Goal: Information Seeking & Learning: Learn about a topic

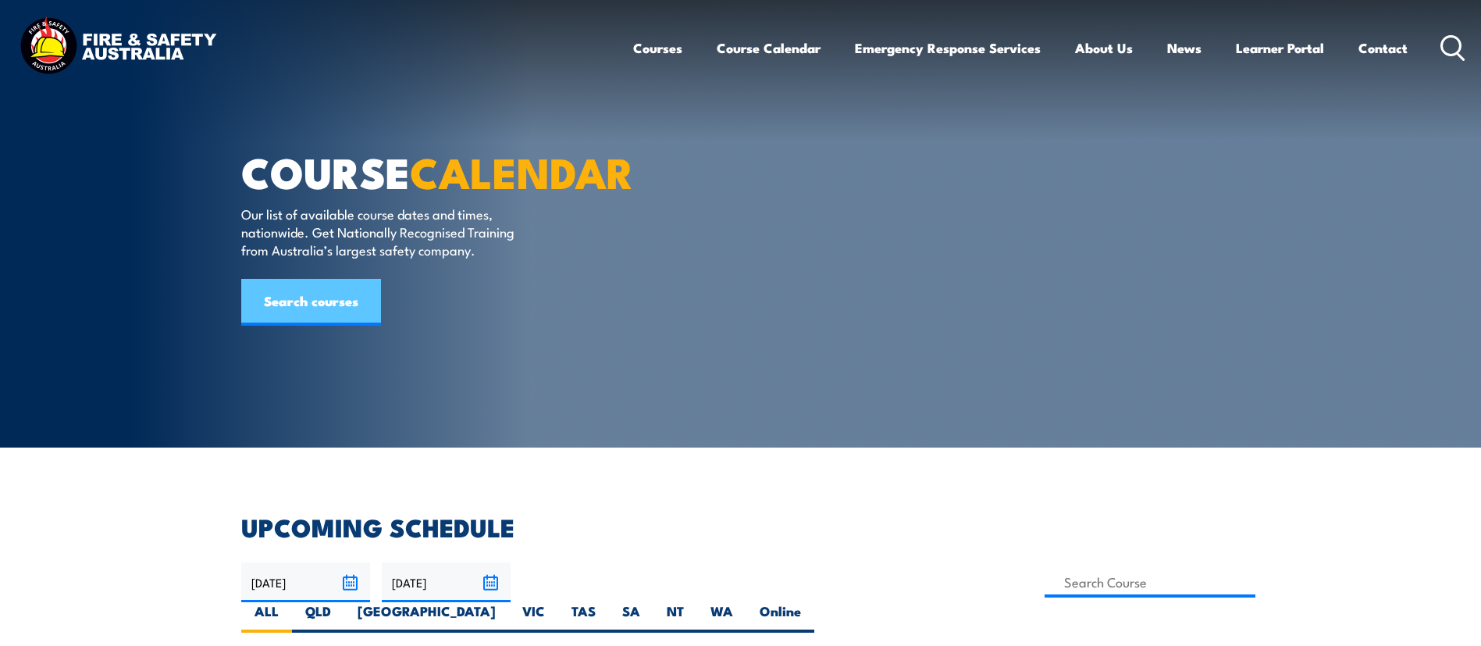
click at [311, 326] on link "Search courses" at bounding box center [311, 302] width 140 height 47
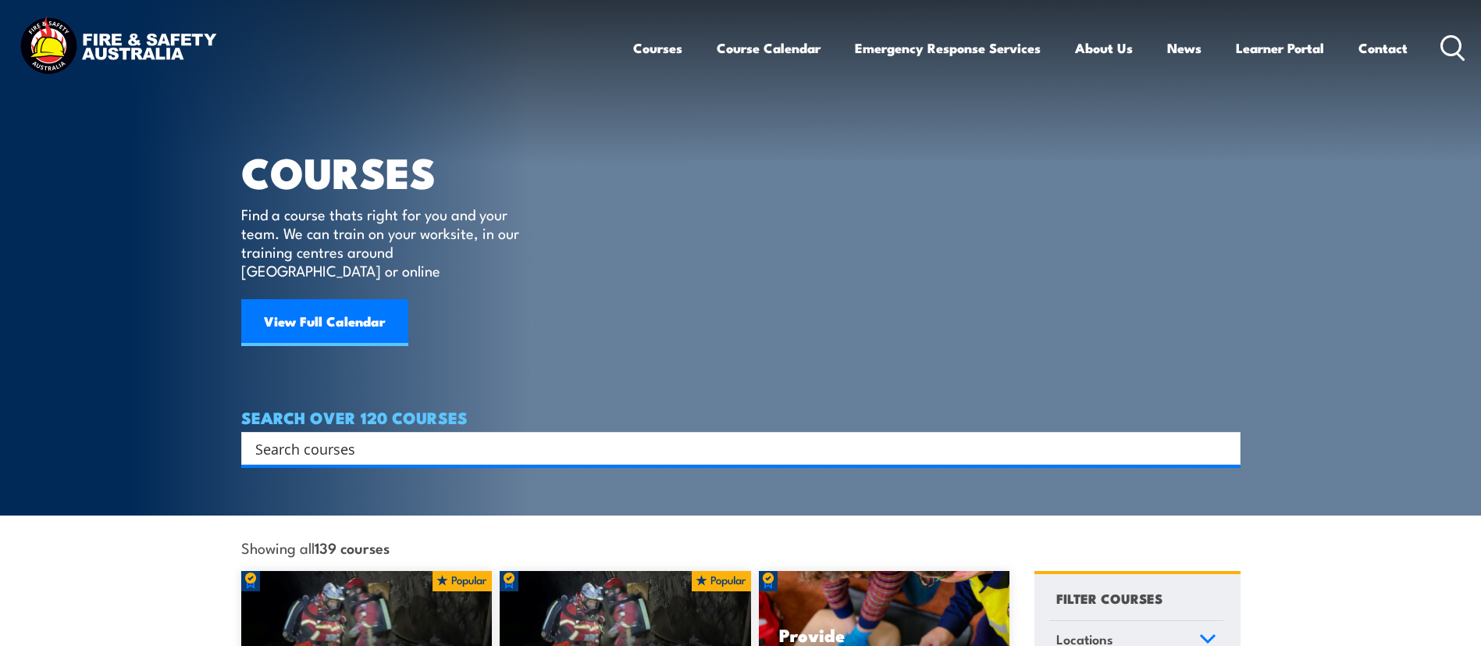
click at [419, 437] on input "Search input" at bounding box center [730, 448] width 951 height 23
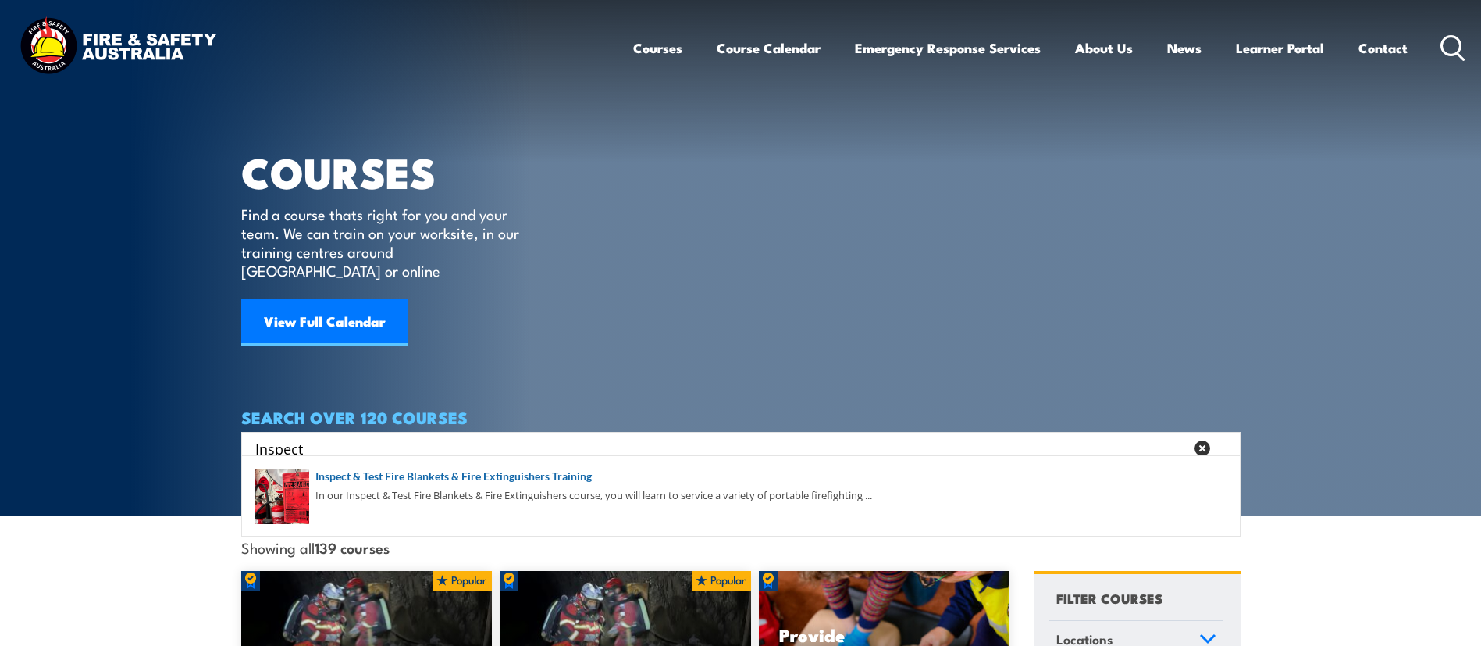
type input "Inspect"
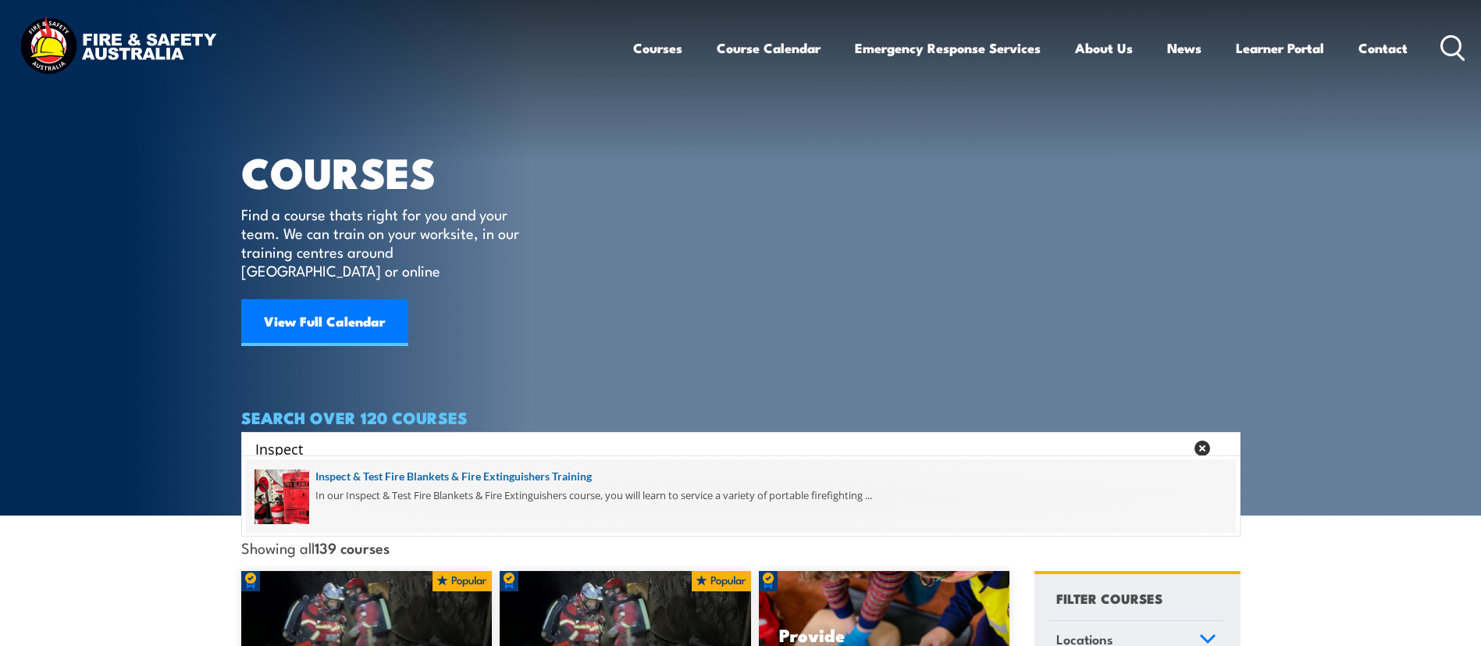
click at [453, 476] on span at bounding box center [741, 495] width 990 height 73
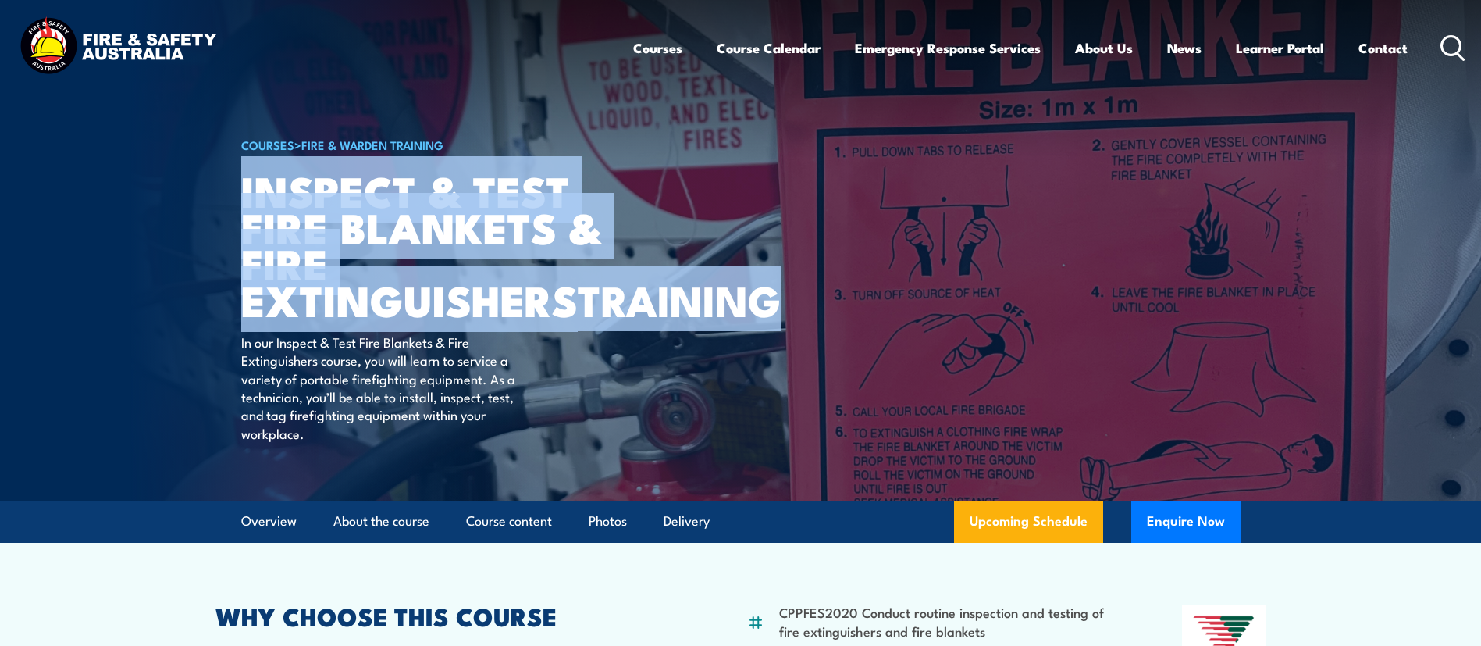
drag, startPoint x: 455, startPoint y: 336, endPoint x: 242, endPoint y: 221, distance: 242.1
click at [242, 221] on h1 "Inspect & Test Fire Blankets & Fire Extinguishers TRAINING" at bounding box center [434, 245] width 386 height 146
copy h1 "Inspect & Test Fire Blankets & Fire Extinguishers TRAINING"
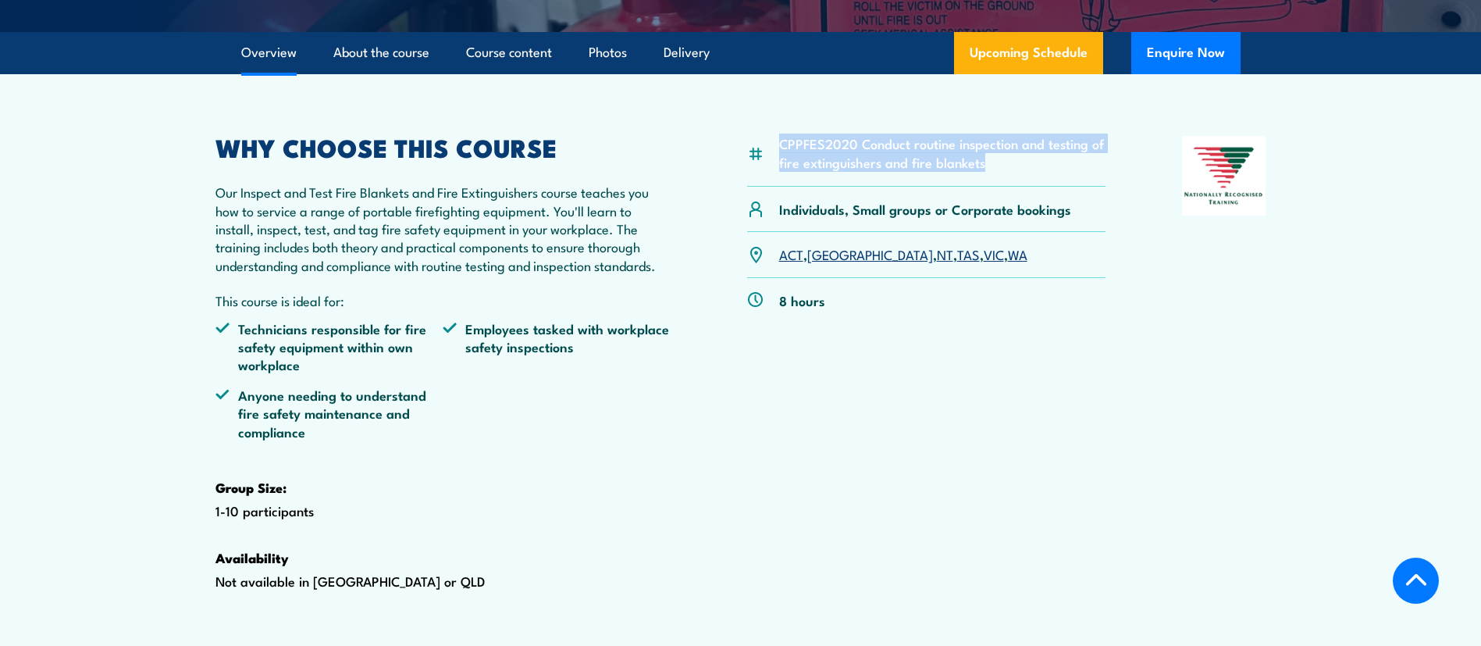
drag, startPoint x: 993, startPoint y: 201, endPoint x: 782, endPoint y: 180, distance: 211.8
click at [782, 171] on li "CPPFES2020 Conduct routine inspection and testing of fire extinguishers and fir…" at bounding box center [942, 152] width 327 height 37
copy li "CPPFES2020 Conduct routine inspection and testing of fire extinguishers and fir…"
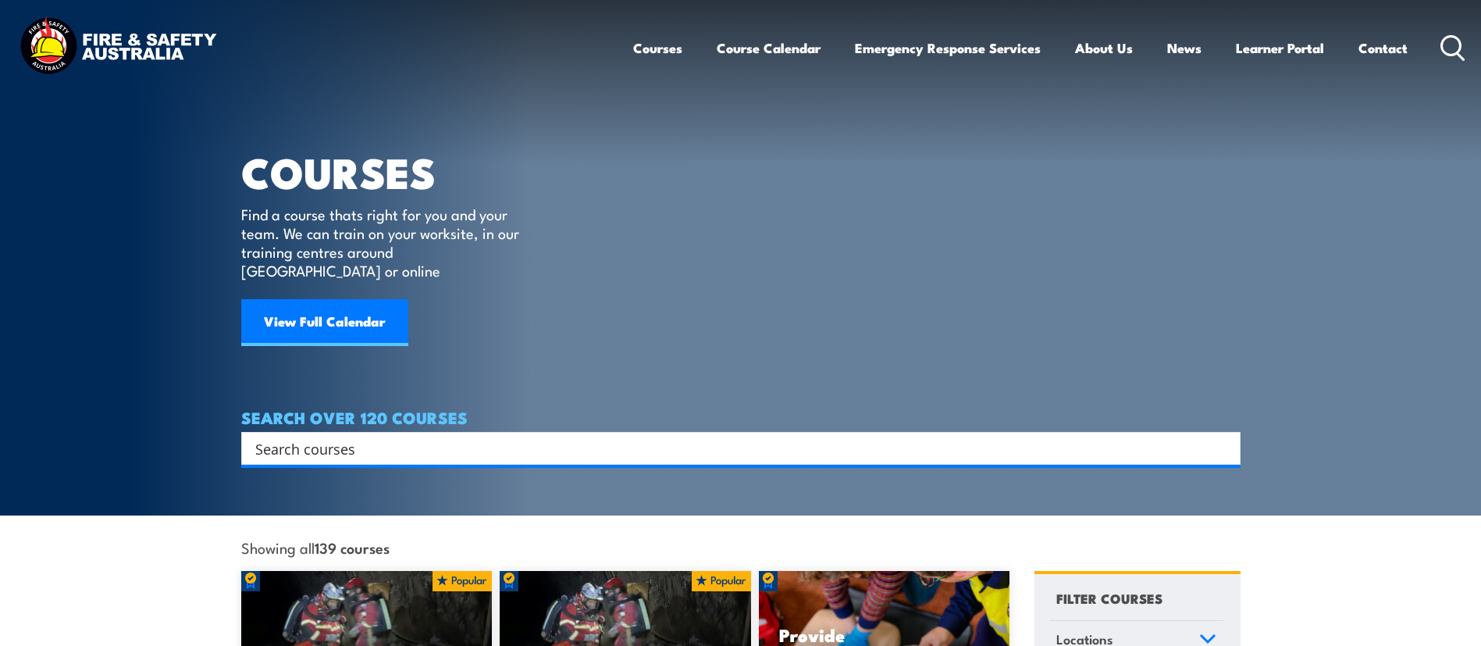
click at [435, 437] on input "Search input" at bounding box center [730, 448] width 951 height 23
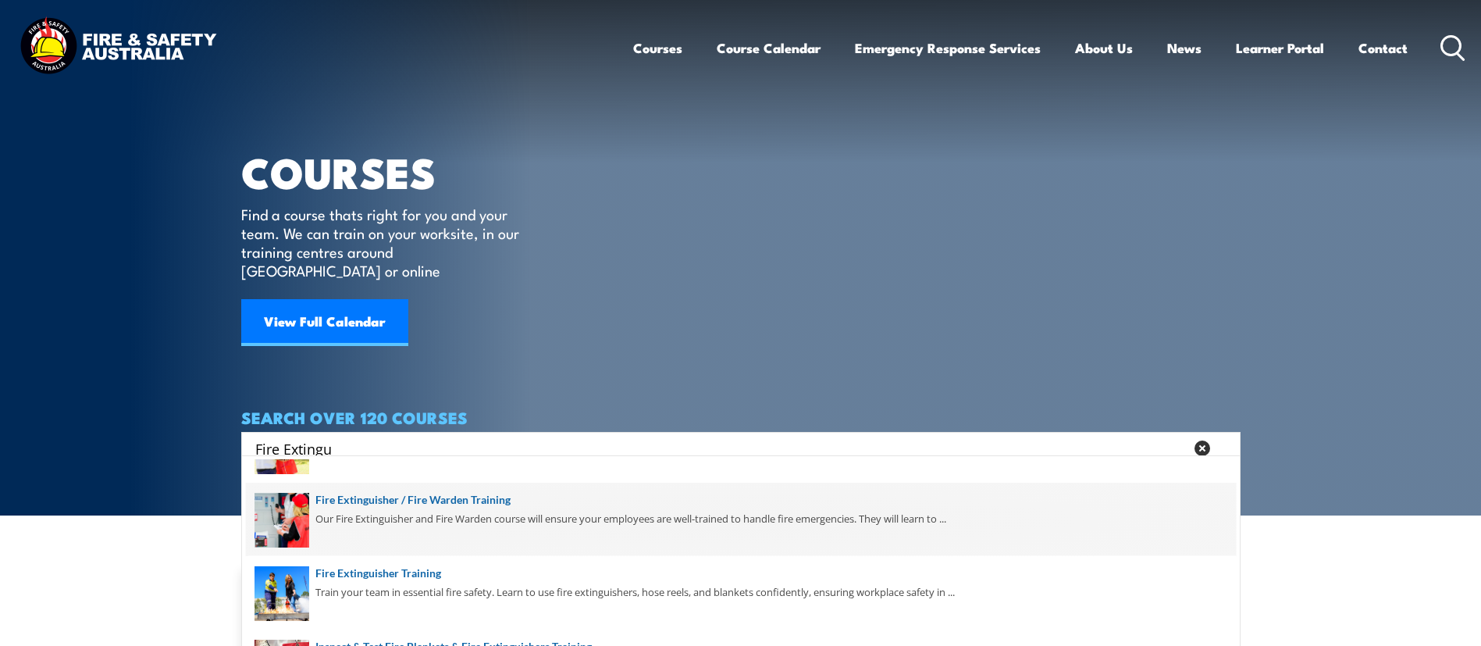
scroll to position [30, 0]
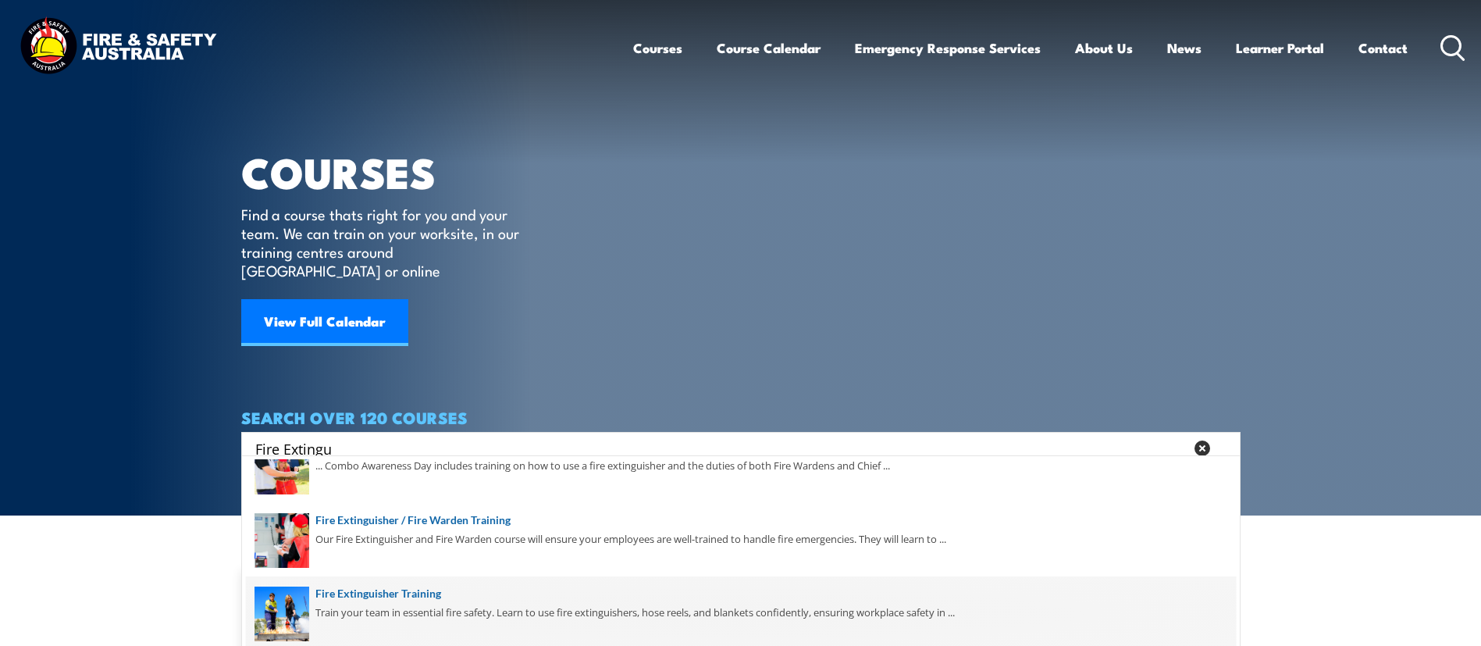
type input "Fire Extingu"
click at [485, 596] on span at bounding box center [741, 612] width 990 height 73
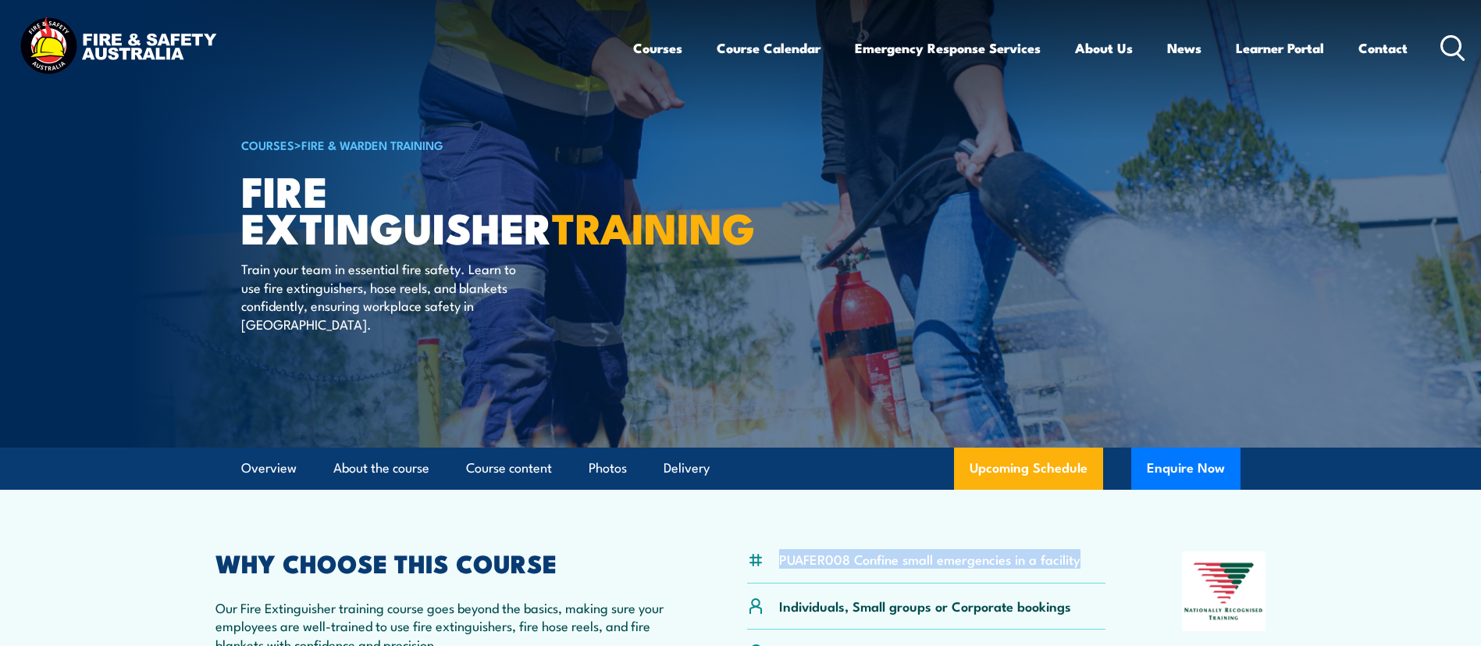
drag, startPoint x: 778, startPoint y: 561, endPoint x: 1088, endPoint y: 548, distance: 310.3
copy li "PUAFER008 Confine small emergencies in a facility"
click at [1390, 41] on link "Contact" at bounding box center [1383, 47] width 49 height 41
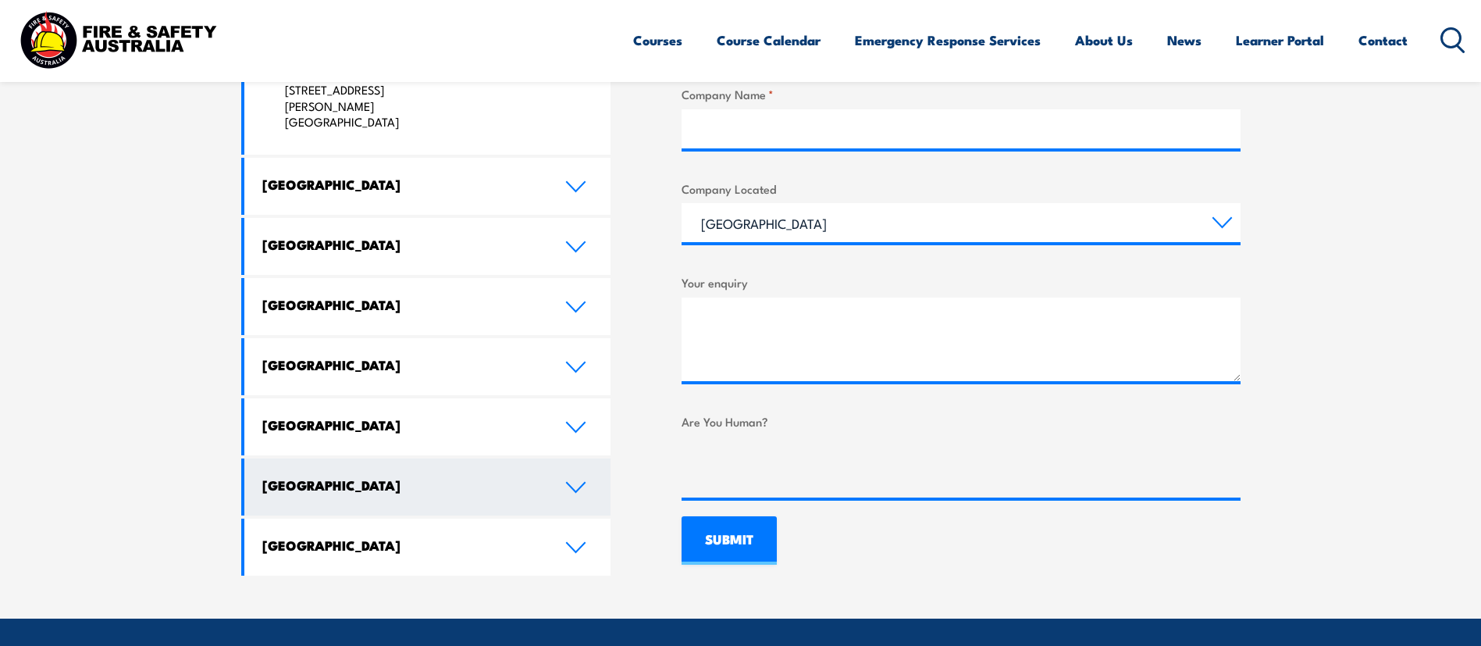
click at [377, 458] on link "[GEOGRAPHIC_DATA]" at bounding box center [427, 486] width 367 height 57
